Goal: Transaction & Acquisition: Purchase product/service

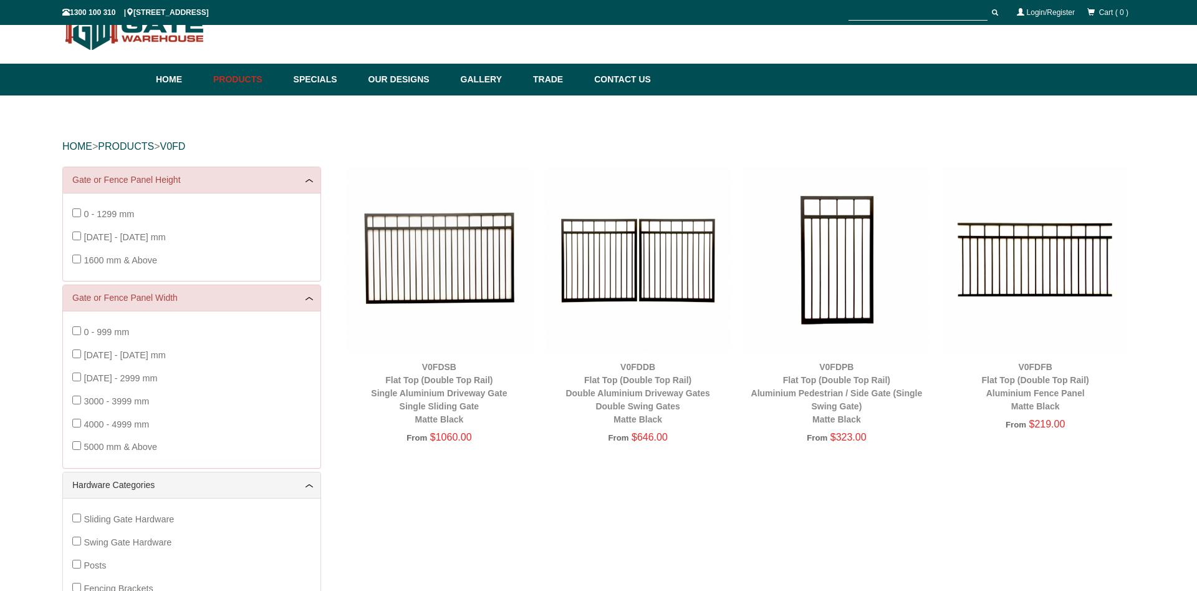
scroll to position [31, 0]
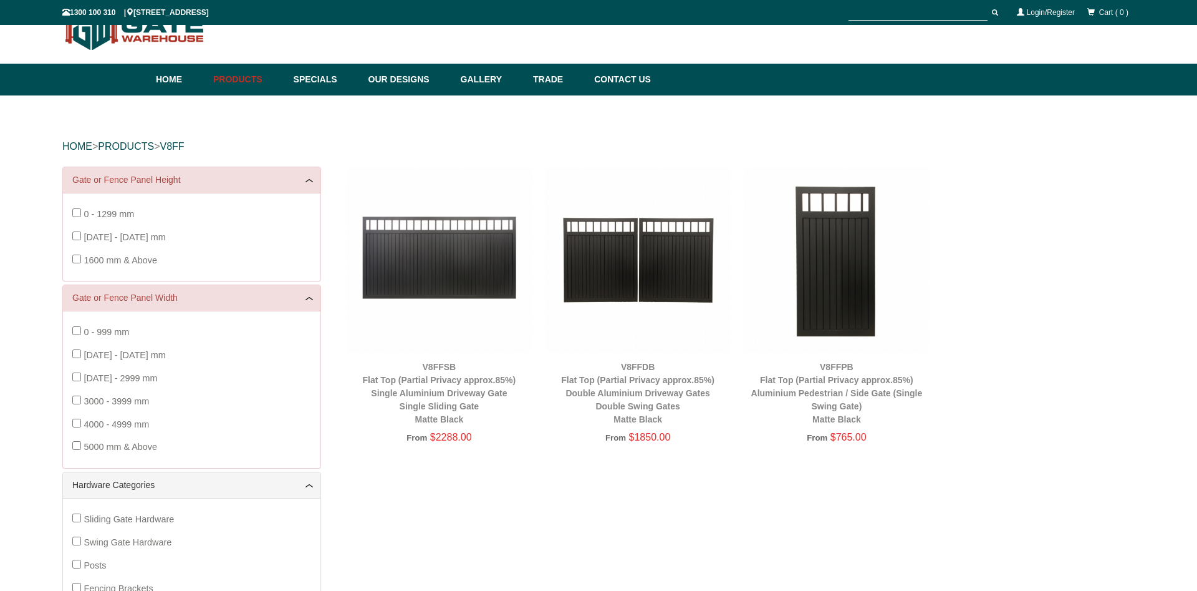
scroll to position [31, 0]
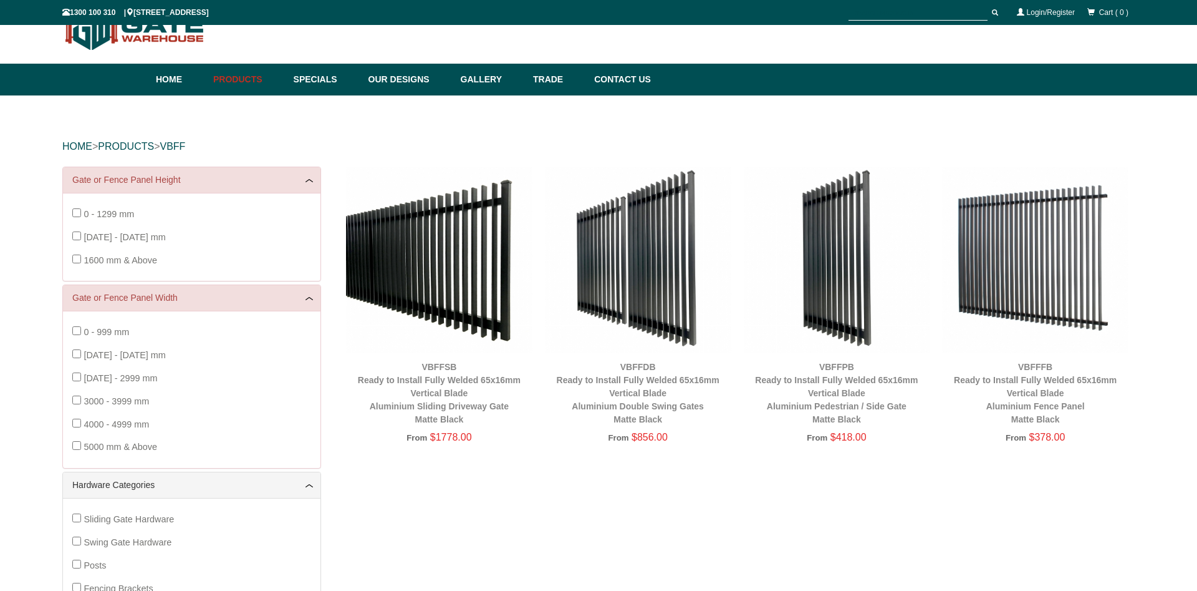
scroll to position [31, 0]
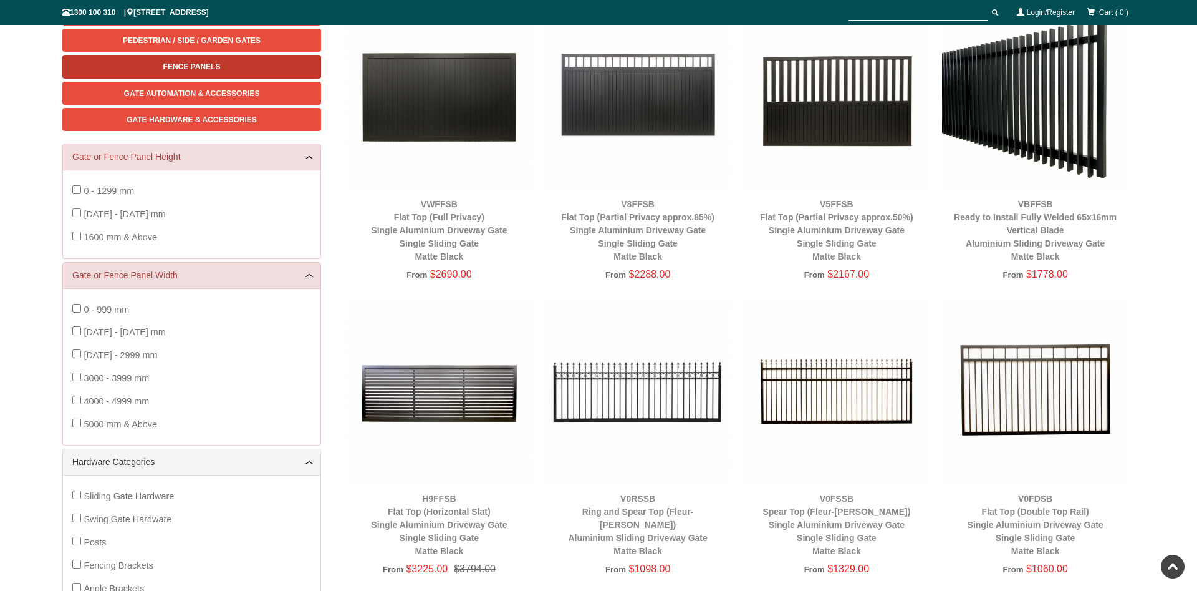
scroll to position [476, 0]
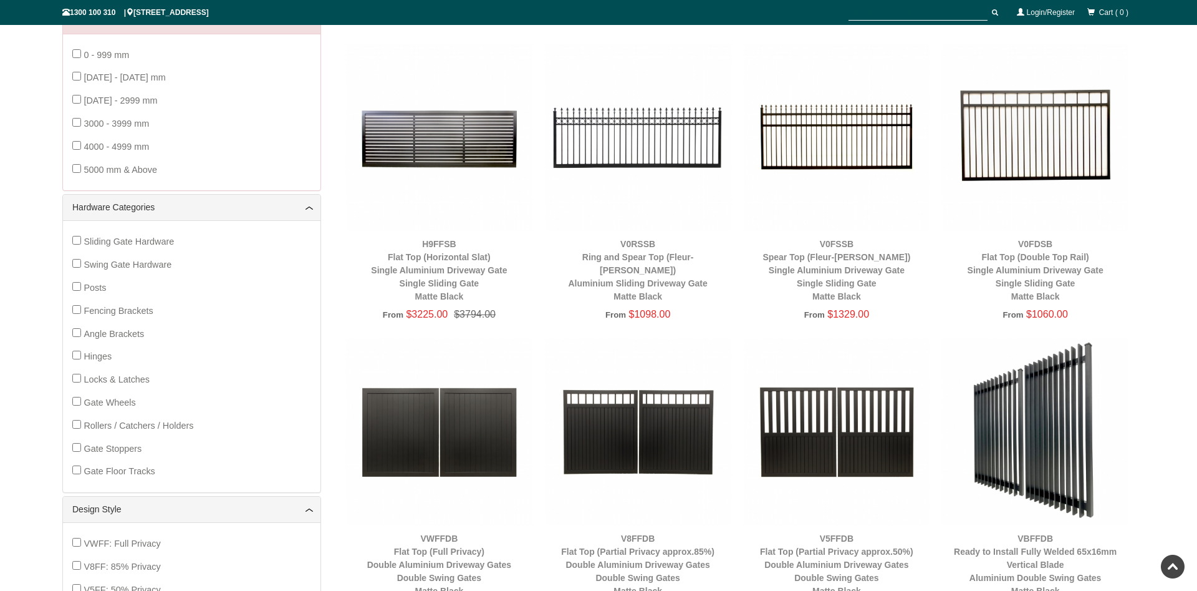
click at [655, 129] on img at bounding box center [638, 137] width 186 height 186
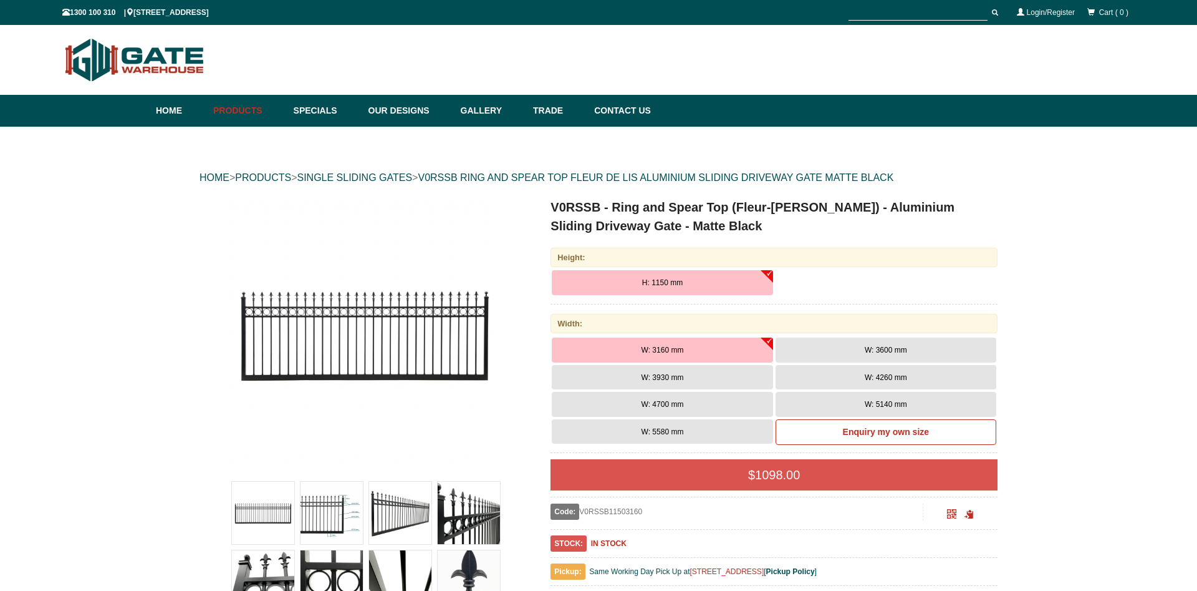
scroll to position [31, 0]
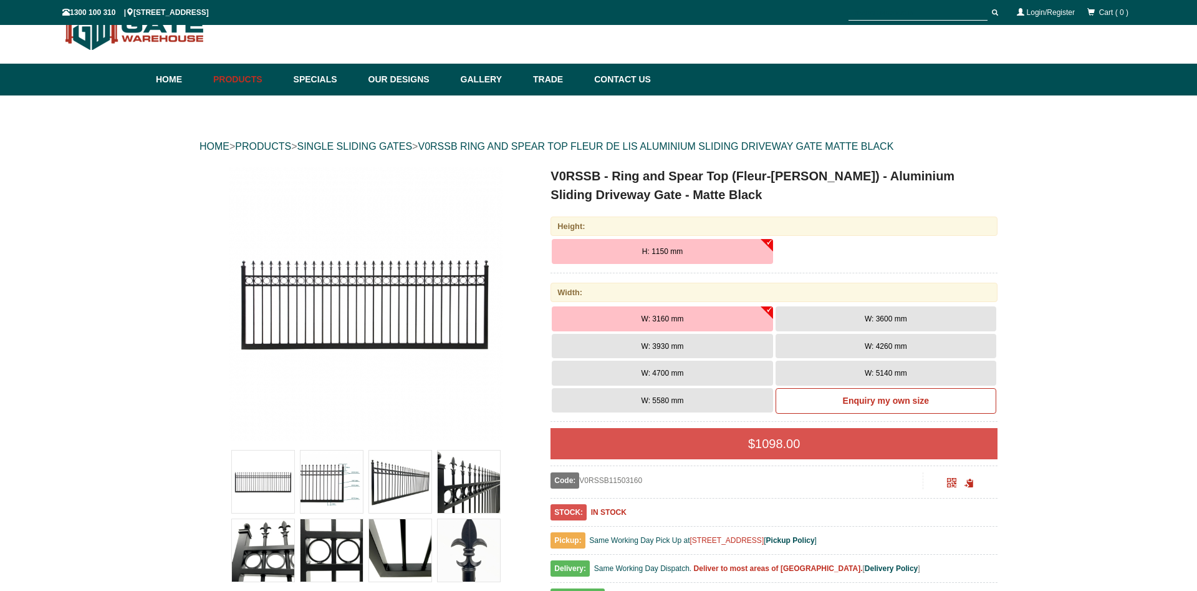
click at [472, 556] on img at bounding box center [469, 550] width 62 height 62
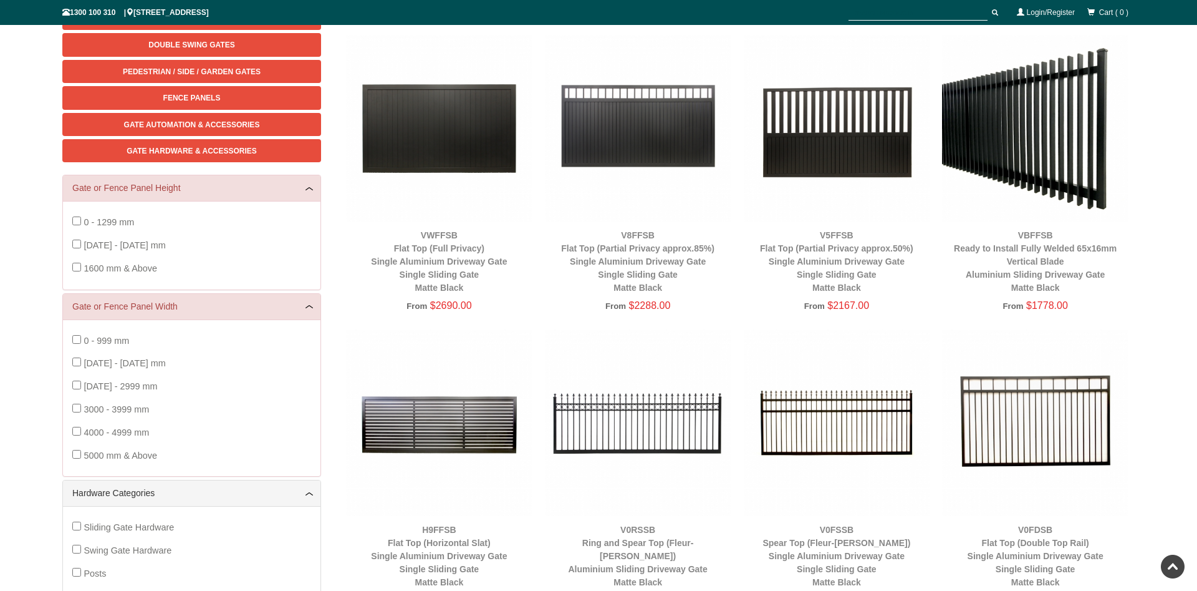
scroll to position [318, 0]
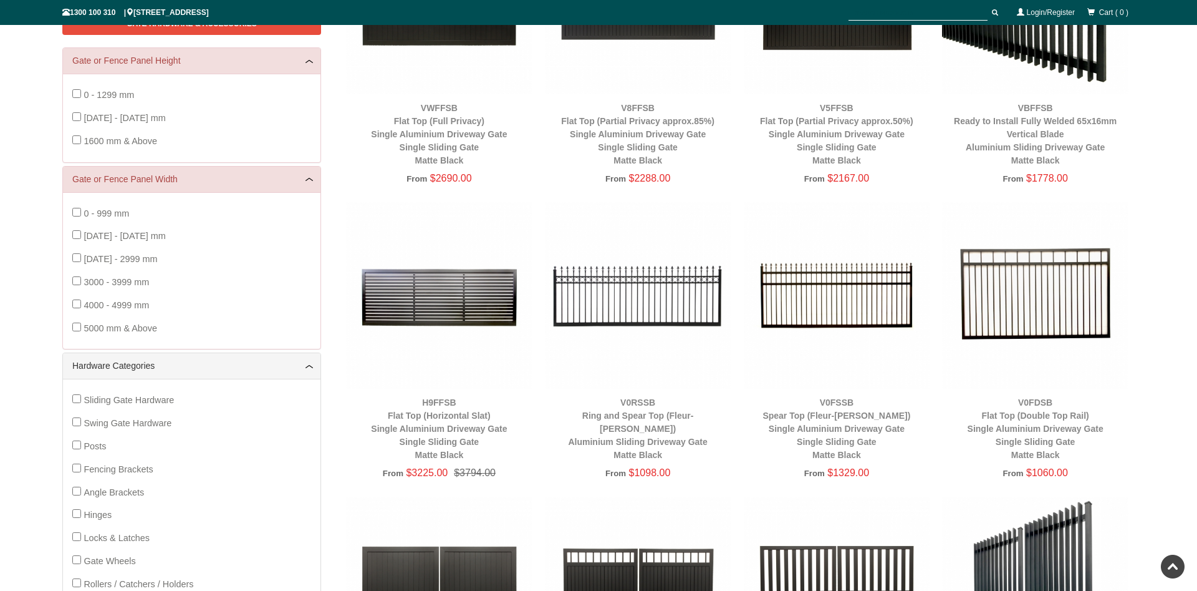
click at [652, 302] on img at bounding box center [638, 295] width 186 height 186
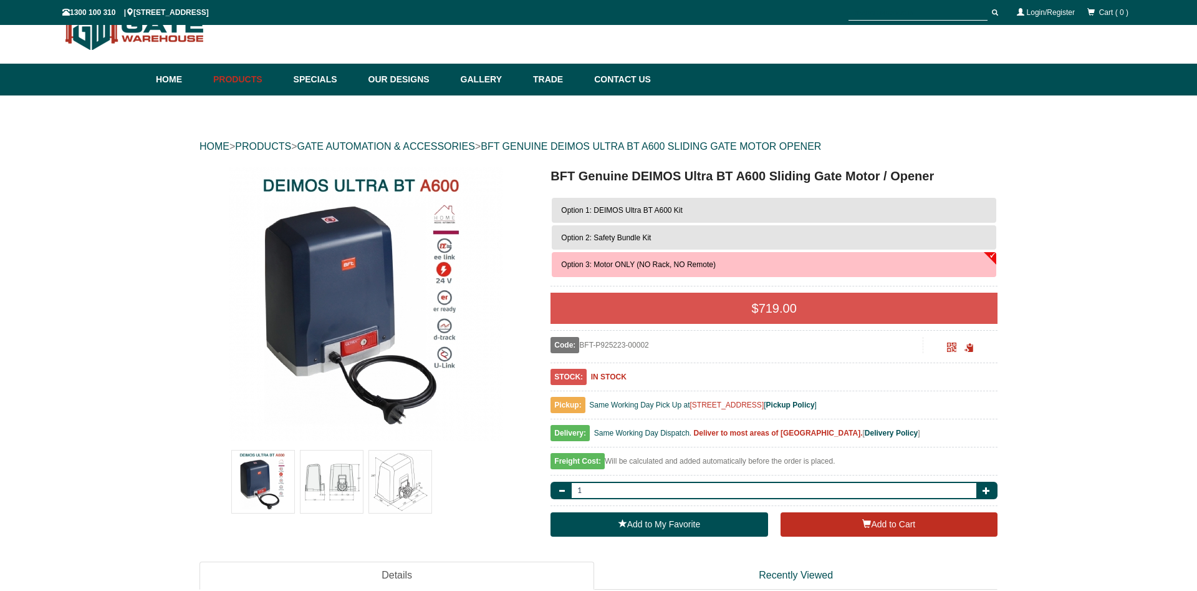
scroll to position [31, 0]
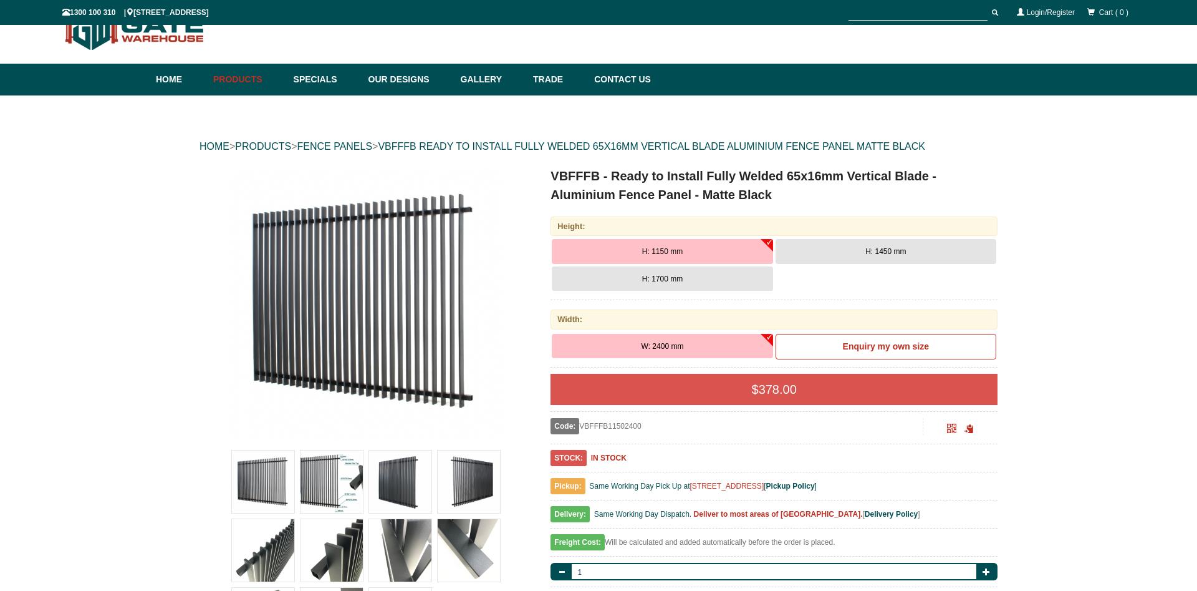
scroll to position [31, 0]
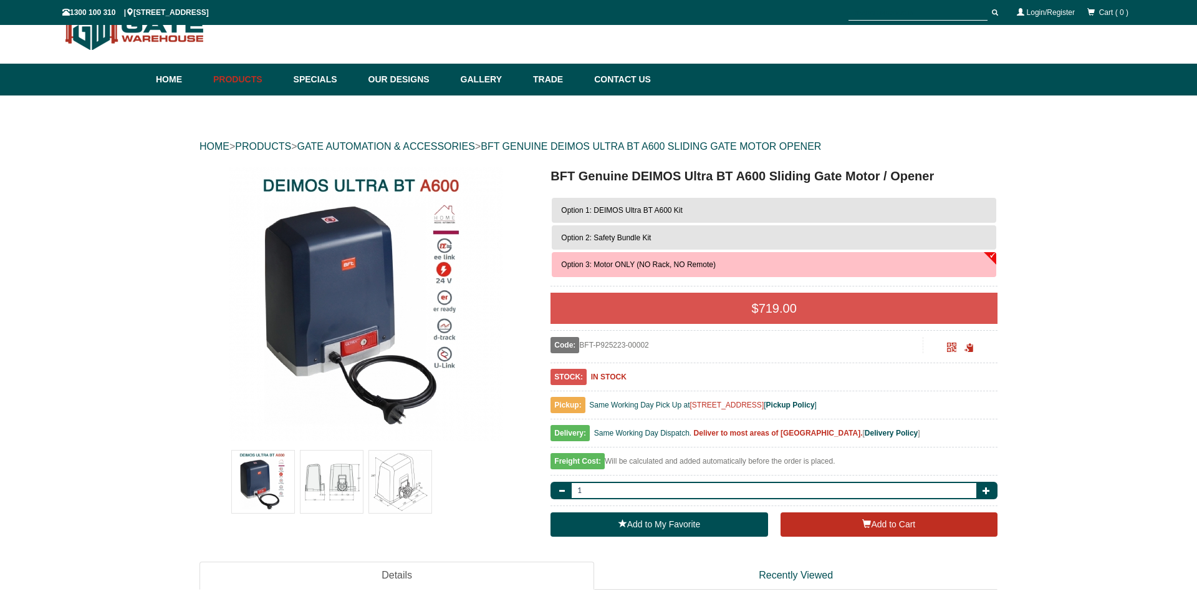
scroll to position [31, 0]
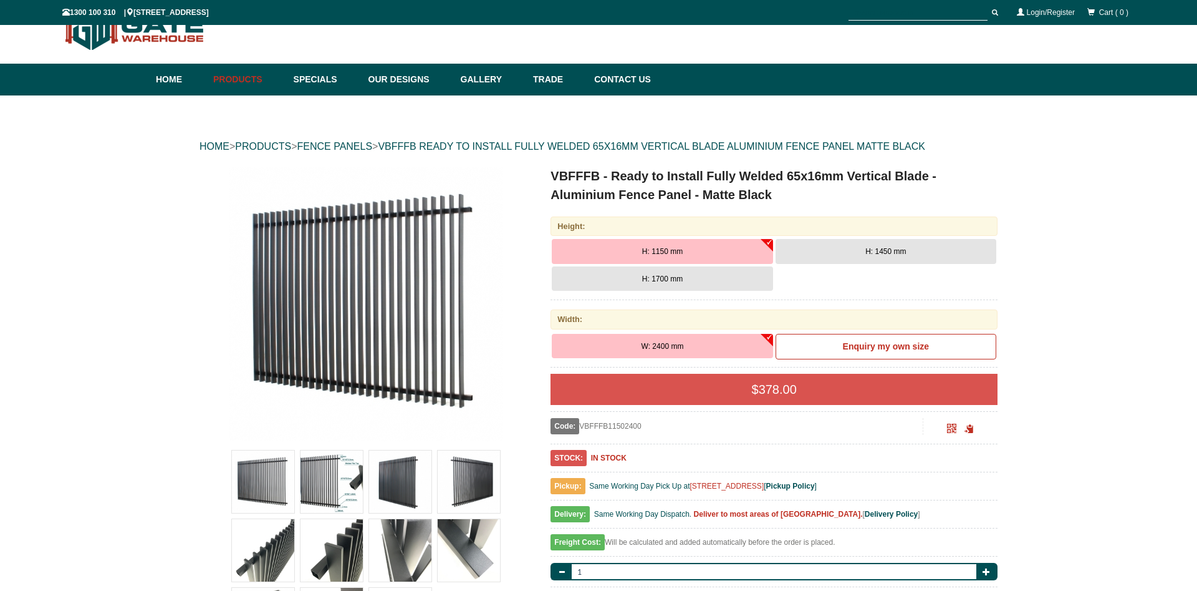
scroll to position [31, 0]
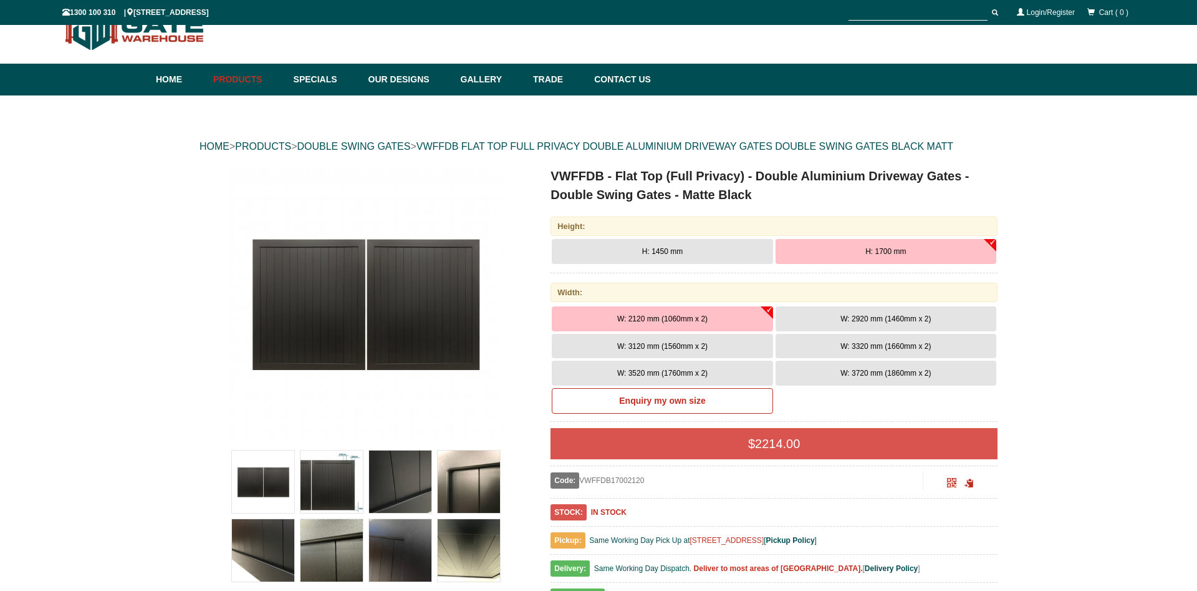
scroll to position [31, 0]
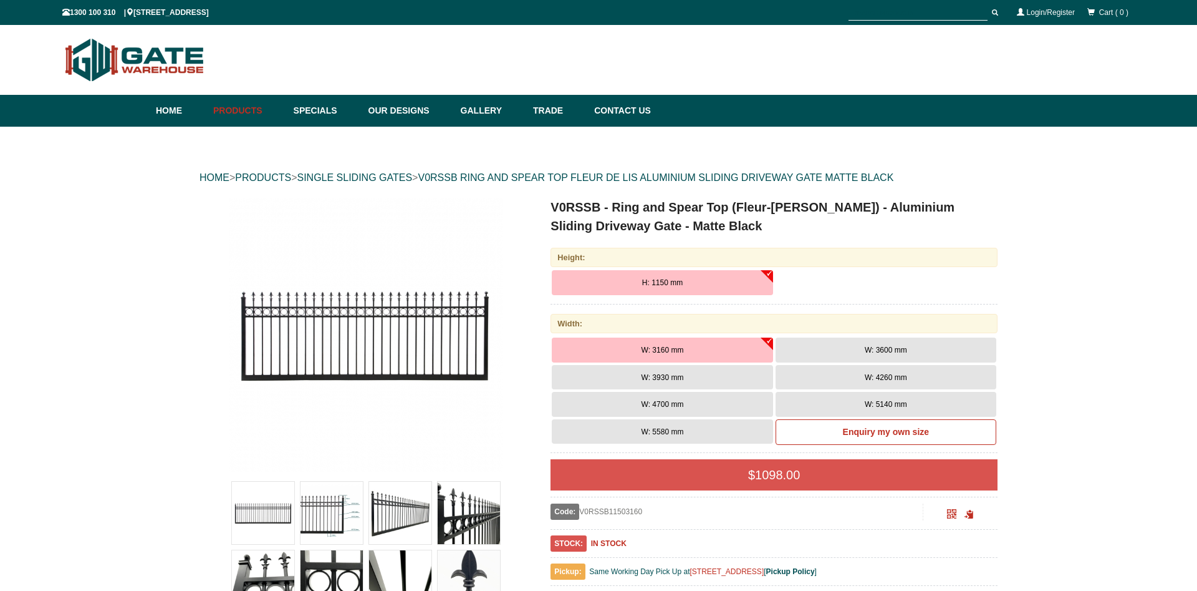
scroll to position [31, 0]
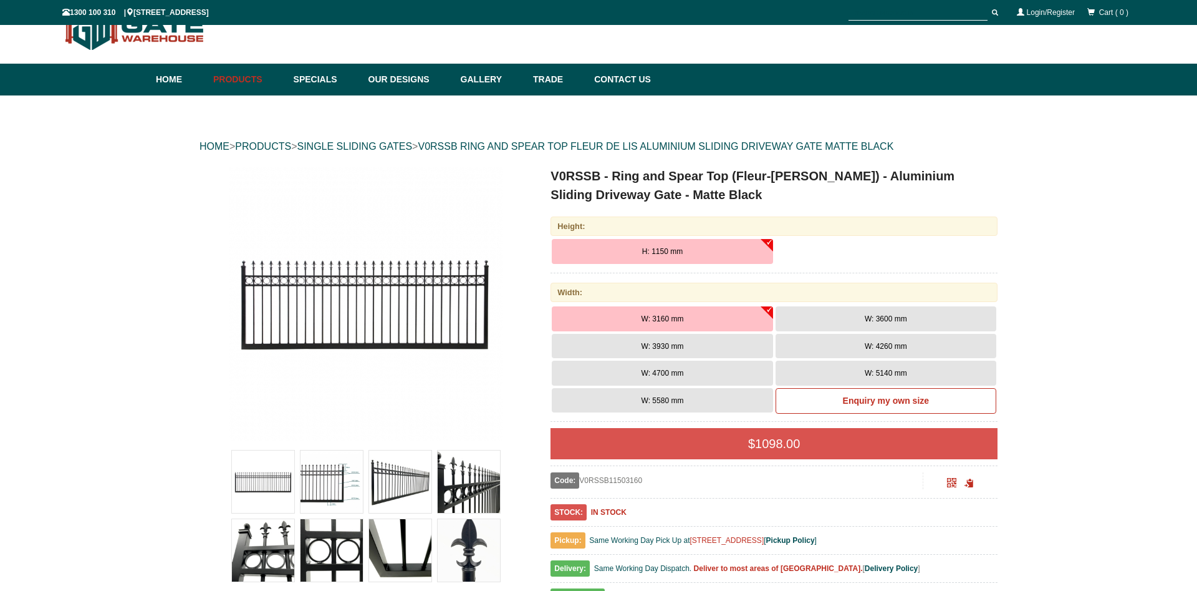
click at [769, 240] on button "H: 1150 mm" at bounding box center [662, 251] width 221 height 25
click at [658, 253] on span "H: 1150 mm" at bounding box center [662, 251] width 41 height 9
click at [676, 403] on span "W: 5580 mm" at bounding box center [663, 400] width 42 height 9
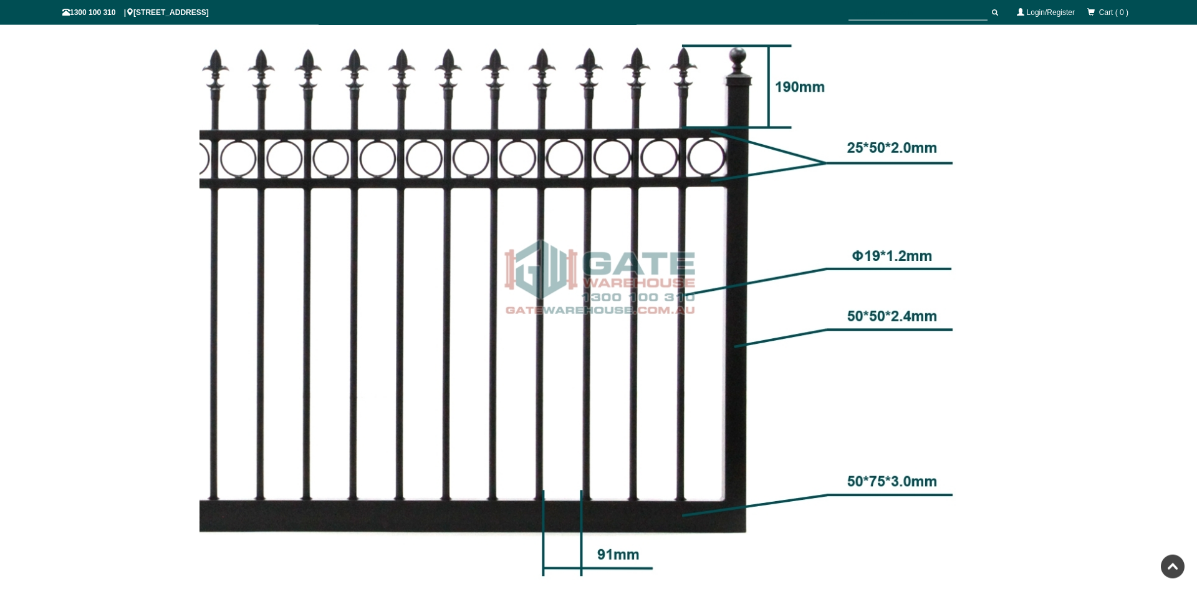
scroll to position [1430, 0]
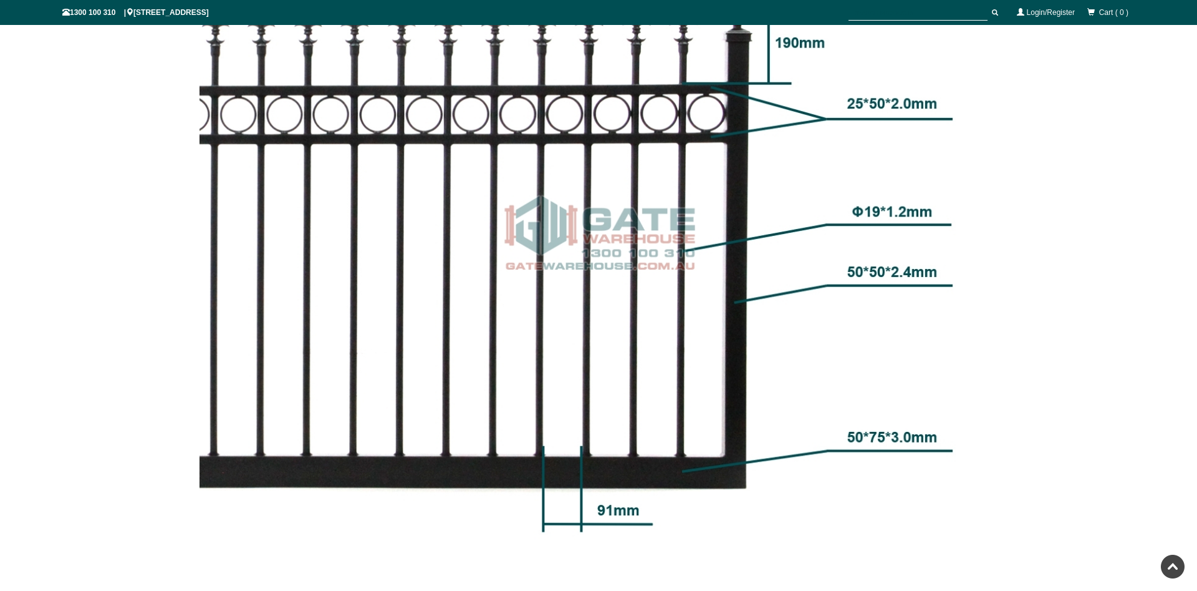
drag, startPoint x: 267, startPoint y: 187, endPoint x: 268, endPoint y: 194, distance: 6.9
click at [268, 194] on img at bounding box center [599, 231] width 798 height 798
drag, startPoint x: 268, startPoint y: 194, endPoint x: 314, endPoint y: 160, distance: 57.6
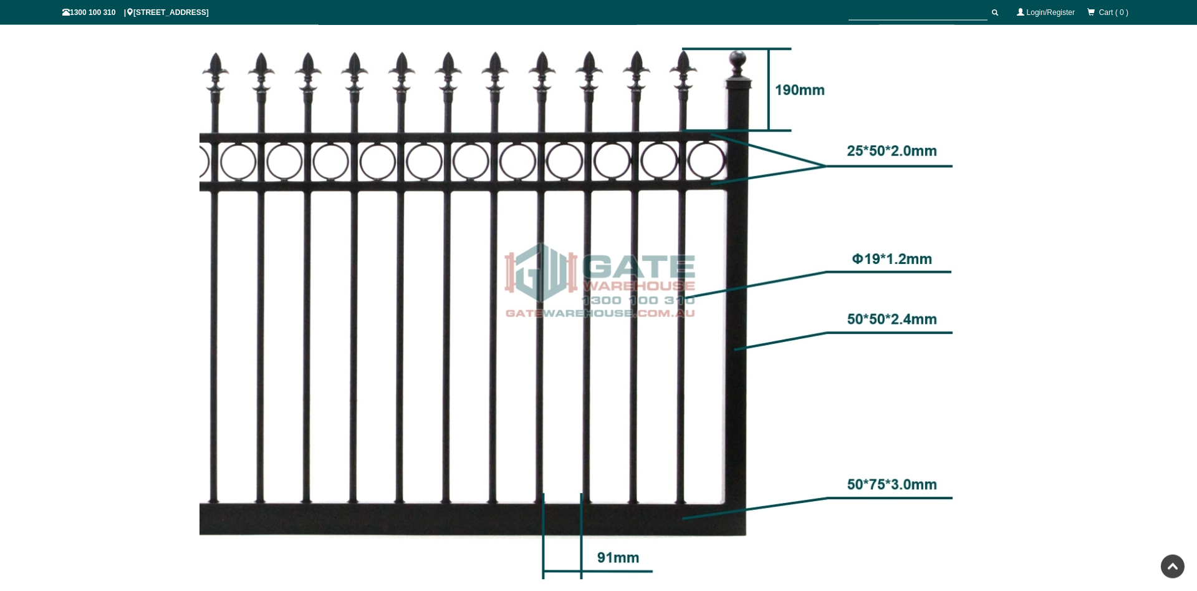
scroll to position [1395, 0]
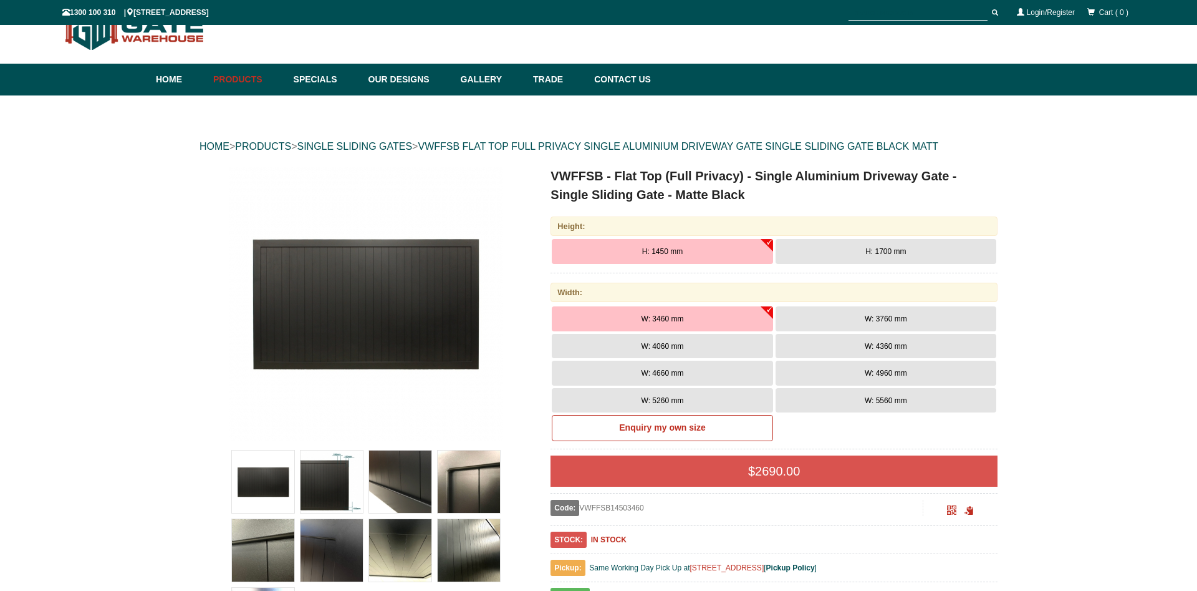
scroll to position [31, 0]
